Goal: Communication & Community: Ask a question

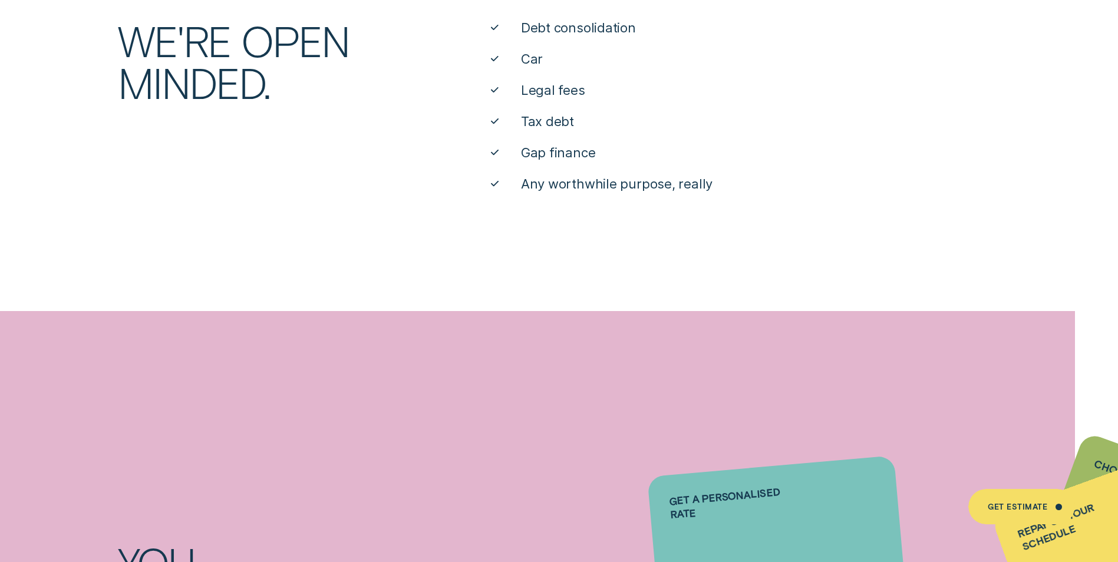
scroll to position [707, 0]
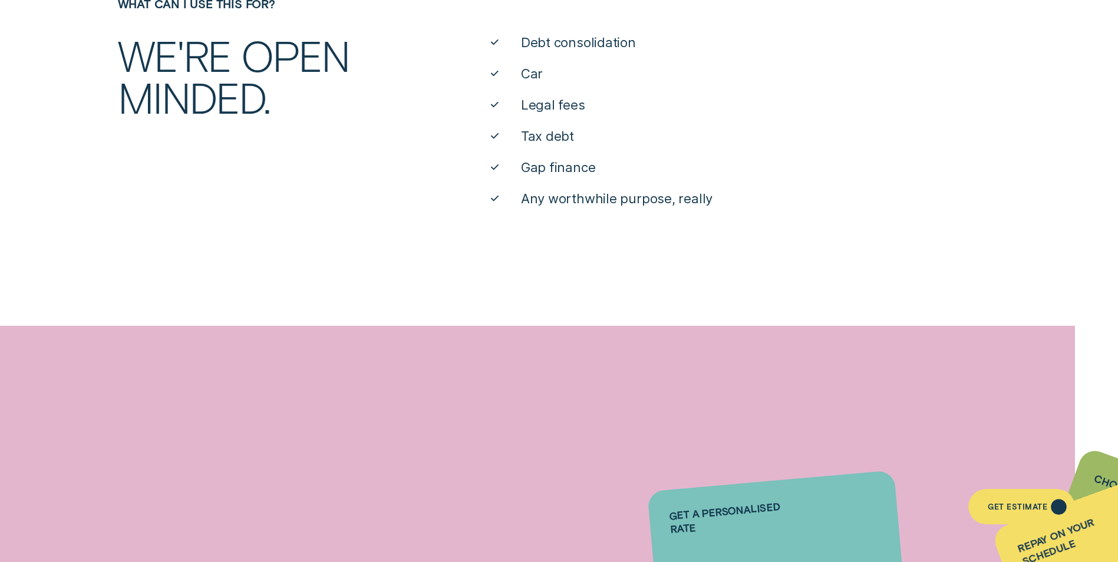
click at [1059, 505] on div "Get Estimate" at bounding box center [1059, 507] width 6 height 6
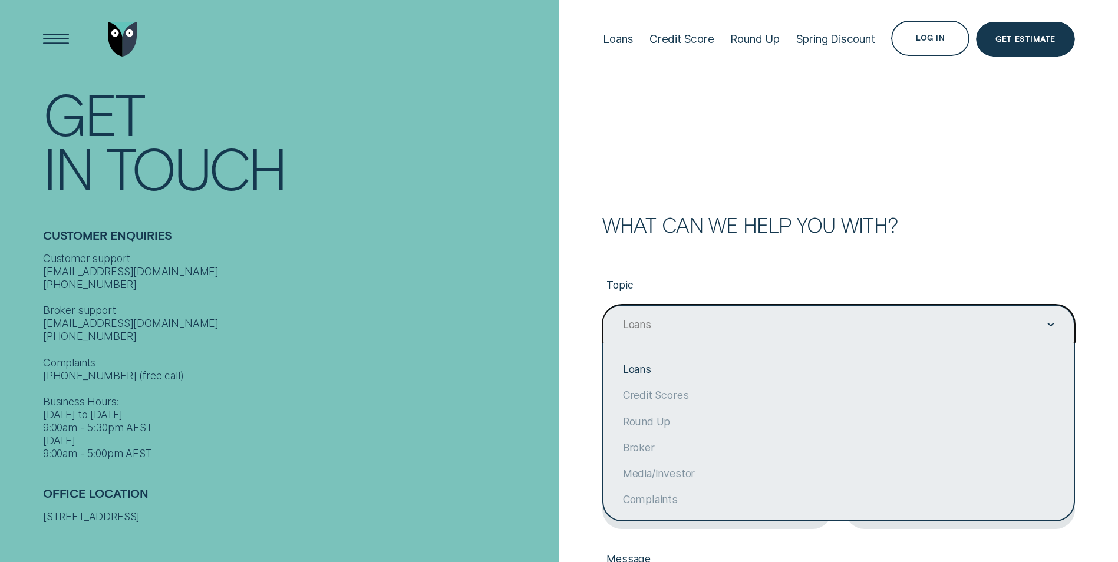
click at [1050, 324] on icon "Contact form" at bounding box center [1051, 325] width 7 height 4
click at [645, 368] on div "Loans" at bounding box center [839, 370] width 470 height 26
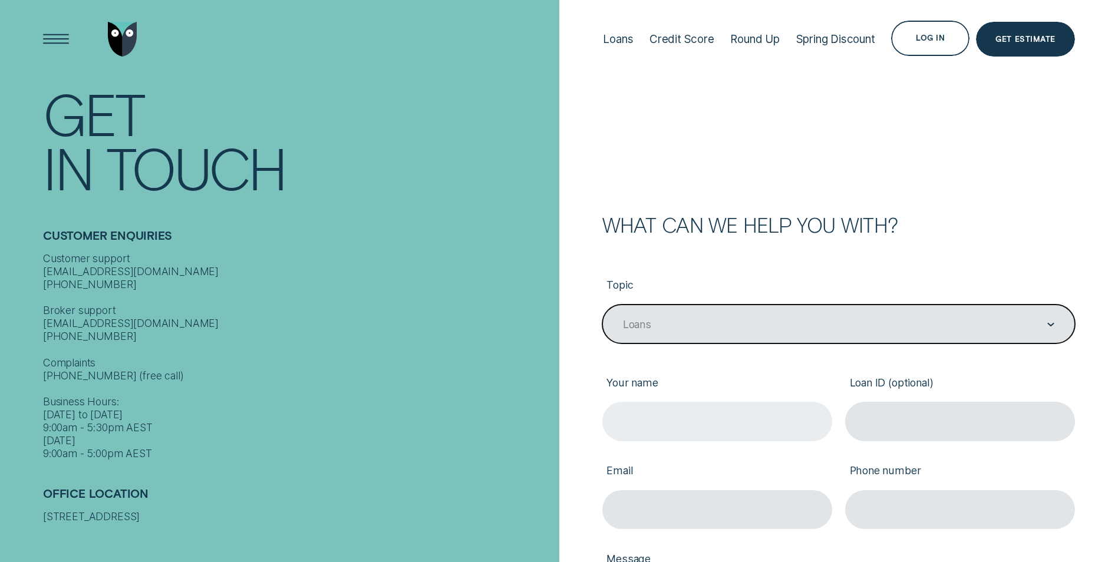
click at [622, 423] on input "Your name" at bounding box center [717, 421] width 230 height 39
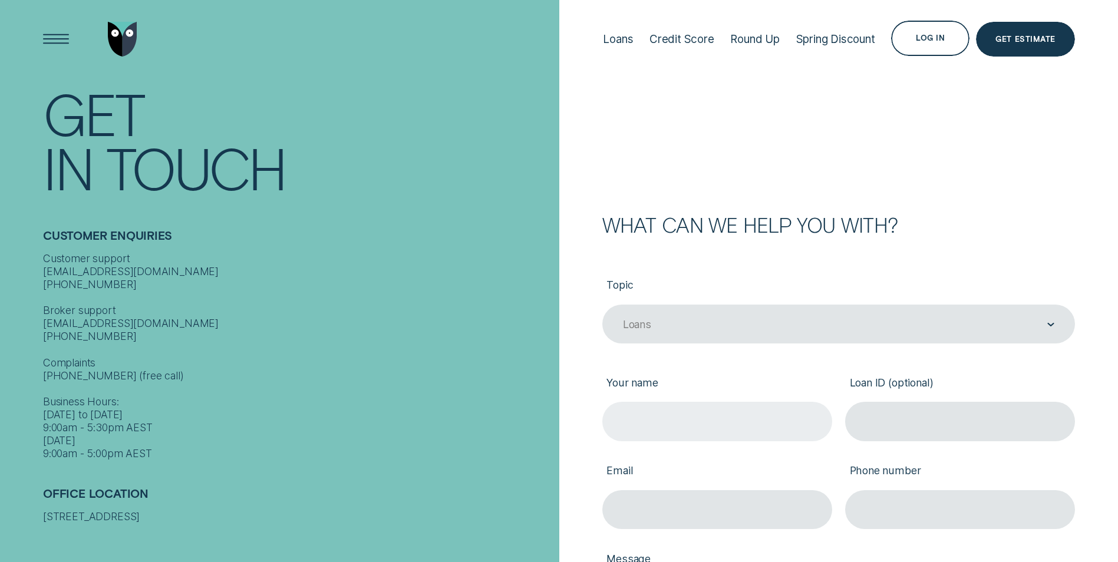
type input "[PERSON_NAME] [PERSON_NAME]"
type input "[PERSON_NAME][EMAIL_ADDRESS][DOMAIN_NAME]"
type input "6143995191"
click at [648, 503] on input "[PERSON_NAME][EMAIL_ADDRESS][DOMAIN_NAME]" at bounding box center [717, 509] width 230 height 39
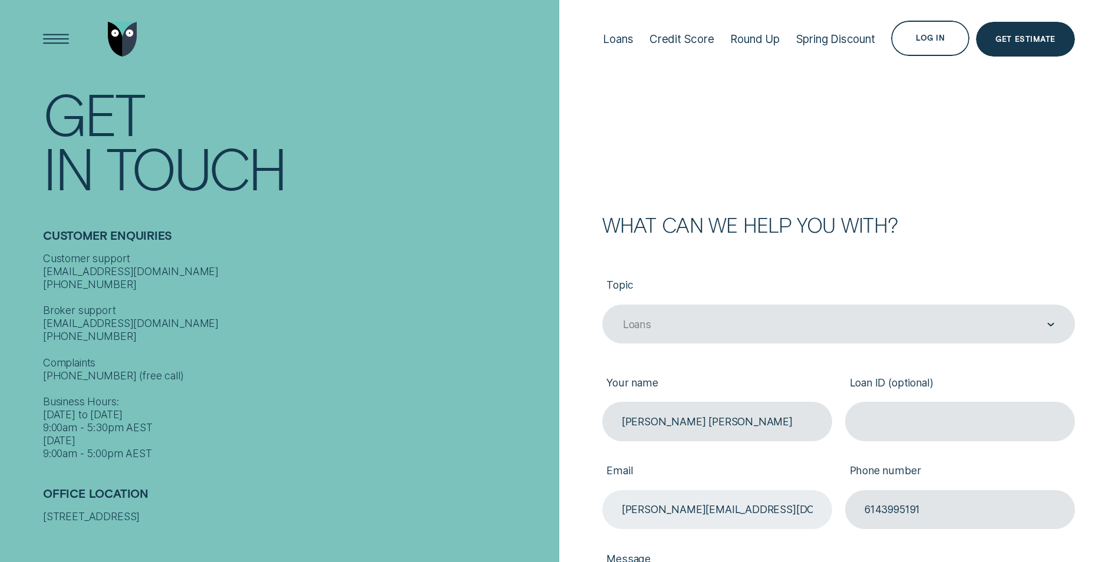
click at [686, 511] on input "[PERSON_NAME][EMAIL_ADDRESS][DOMAIN_NAME]" at bounding box center [717, 509] width 230 height 39
drag, startPoint x: 776, startPoint y: 419, endPoint x: 756, endPoint y: 424, distance: 20.9
click at [756, 424] on input "[PERSON_NAME] [PERSON_NAME]" at bounding box center [717, 421] width 230 height 39
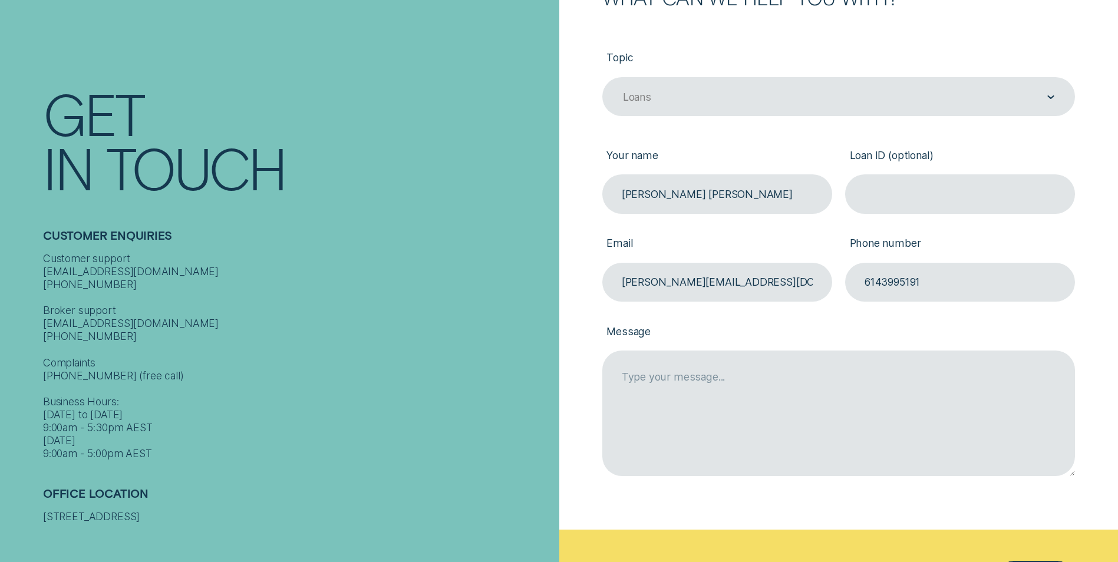
scroll to position [236, 0]
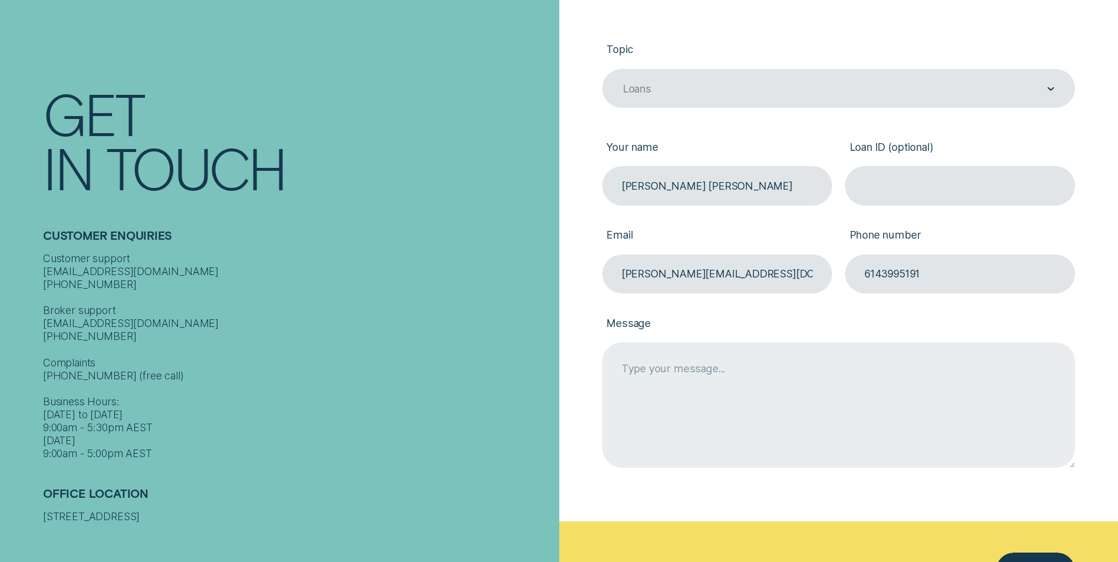
type input "[PERSON_NAME] [PERSON_NAME]"
drag, startPoint x: 621, startPoint y: 368, endPoint x: 634, endPoint y: 367, distance: 13.0
click at [621, 368] on textarea "Message" at bounding box center [838, 404] width 473 height 125
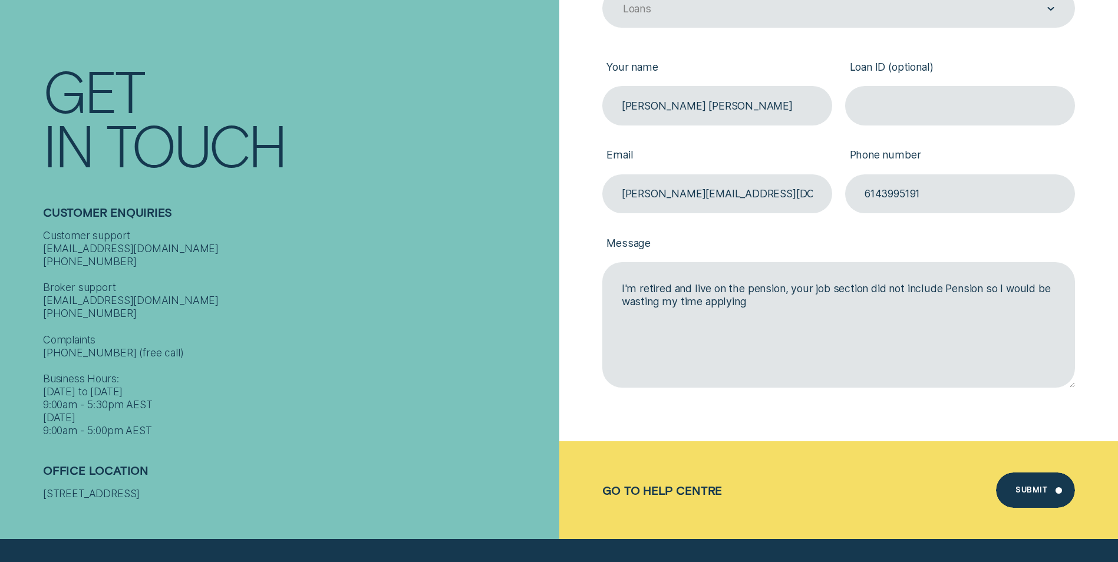
scroll to position [413, 0]
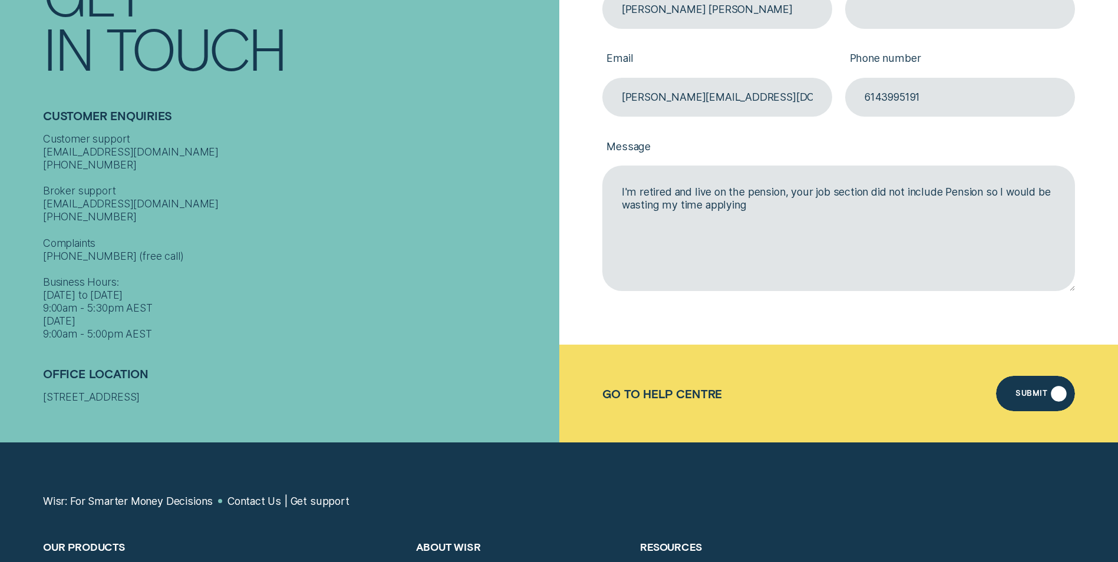
type textarea "I'm retired and live on the pension, your job section did not include Pension s…"
click at [1033, 393] on div "Submit" at bounding box center [1032, 395] width 32 height 7
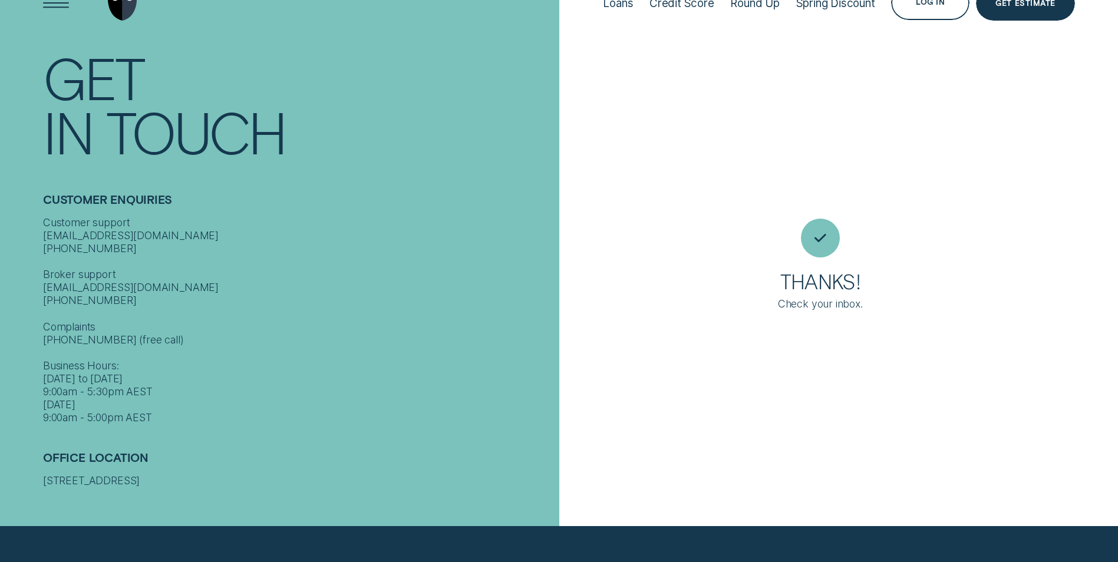
scroll to position [0, 0]
